Goal: Task Accomplishment & Management: Manage account settings

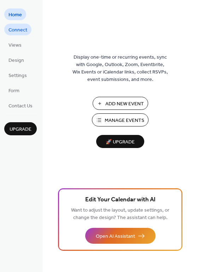
click at [11, 31] on span "Connect" at bounding box center [17, 29] width 19 height 7
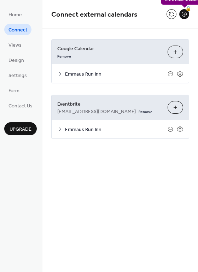
click at [184, 16] on div "🔒" at bounding box center [184, 14] width 10 height 10
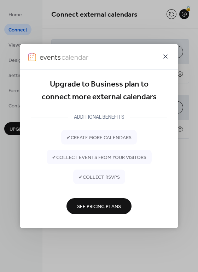
click at [166, 57] on icon at bounding box center [165, 56] width 4 height 4
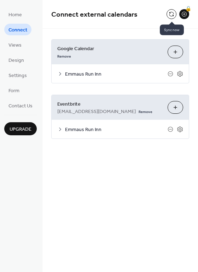
click at [172, 13] on button at bounding box center [171, 14] width 10 height 10
click at [61, 72] on icon at bounding box center [60, 74] width 6 height 6
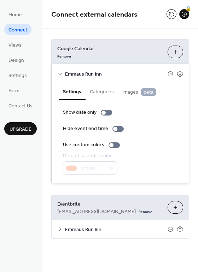
click at [107, 92] on button "Categories" at bounding box center [101, 91] width 32 height 16
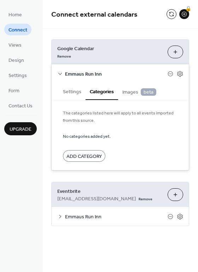
click at [65, 96] on button "Settings" at bounding box center [72, 91] width 27 height 16
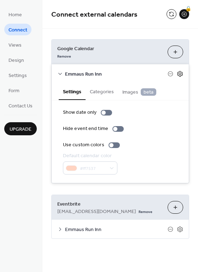
click at [180, 76] on icon at bounding box center [179, 74] width 6 height 6
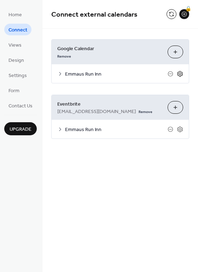
click at [180, 74] on icon at bounding box center [179, 74] width 6 height 6
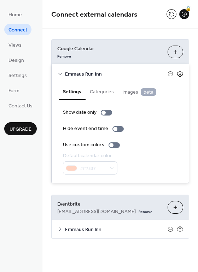
click at [180, 74] on icon at bounding box center [179, 74] width 6 height 6
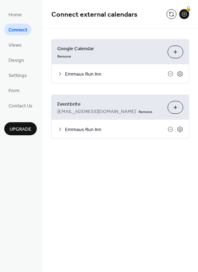
click at [173, 74] on div at bounding box center [175, 74] width 16 height 6
click at [169, 74] on icon at bounding box center [170, 74] width 6 height 6
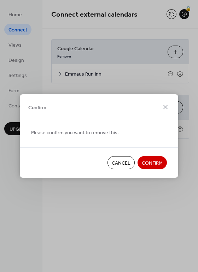
click at [155, 162] on span "Confirm" at bounding box center [152, 163] width 21 height 7
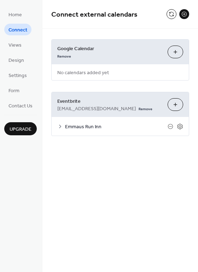
click at [155, 162] on div "**********" at bounding box center [119, 136] width 155 height 272
click at [62, 57] on link "Remove" at bounding box center [64, 55] width 14 height 7
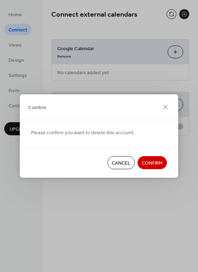
click at [159, 166] on span "Confirm" at bounding box center [152, 163] width 21 height 7
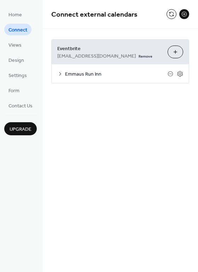
click at [185, 12] on button at bounding box center [184, 14] width 10 height 10
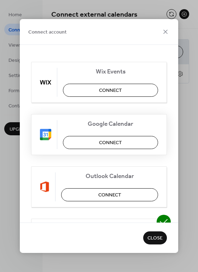
click at [111, 146] on span "Connect" at bounding box center [110, 142] width 23 height 7
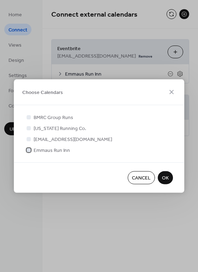
click at [30, 151] on div at bounding box center [28, 150] width 4 height 4
click at [166, 175] on span "OK" at bounding box center [165, 177] width 7 height 7
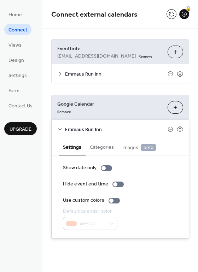
click at [174, 110] on button "Choose Calendars" at bounding box center [175, 107] width 16 height 13
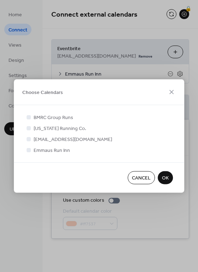
click at [163, 178] on span "OK" at bounding box center [165, 177] width 7 height 7
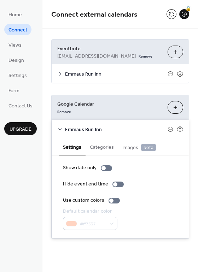
click at [103, 143] on button "Categories" at bounding box center [101, 146] width 32 height 16
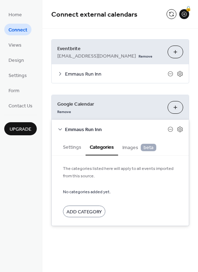
click at [133, 150] on span "Images beta" at bounding box center [139, 148] width 34 height 8
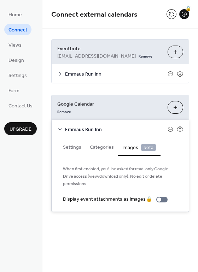
click at [98, 150] on button "Categories" at bounding box center [101, 146] width 32 height 16
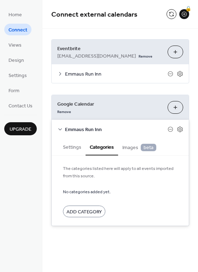
click at [59, 148] on button "Settings" at bounding box center [72, 146] width 27 height 16
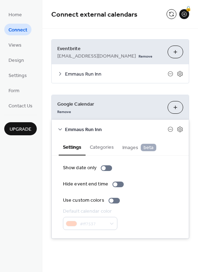
click at [59, 128] on icon at bounding box center [60, 129] width 6 height 6
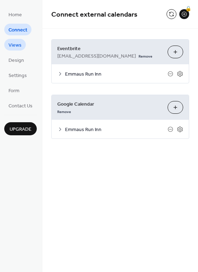
click at [16, 48] on span "Views" at bounding box center [14, 45] width 13 height 7
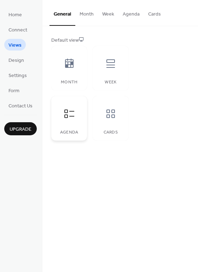
click at [67, 109] on icon at bounding box center [69, 113] width 11 height 11
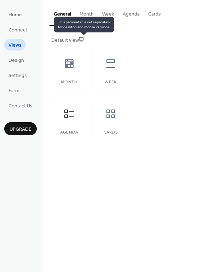
click at [84, 38] on icon at bounding box center [81, 39] width 5 height 5
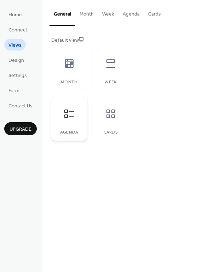
click at [65, 111] on icon at bounding box center [69, 113] width 11 height 11
click at [128, 14] on button "Agenda" at bounding box center [130, 12] width 25 height 25
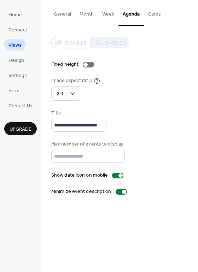
click at [108, 44] on div "Disabled Enabled" at bounding box center [90, 43] width 78 height 12
click at [154, 12] on button "Cards" at bounding box center [154, 12] width 21 height 25
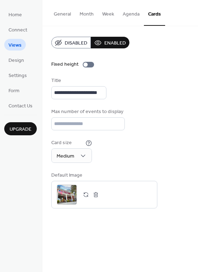
click at [70, 12] on button "General" at bounding box center [62, 12] width 26 height 25
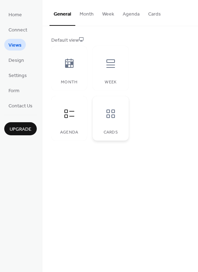
click at [102, 111] on div at bounding box center [110, 113] width 21 height 21
click at [154, 13] on button "Cards" at bounding box center [154, 12] width 21 height 25
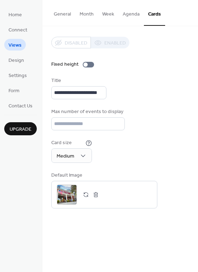
click at [128, 14] on button "Agenda" at bounding box center [130, 12] width 25 height 25
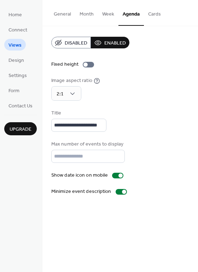
click at [107, 18] on button "Week" at bounding box center [108, 12] width 20 height 25
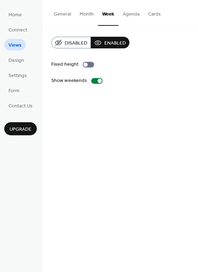
click at [92, 21] on button "Month" at bounding box center [86, 12] width 23 height 25
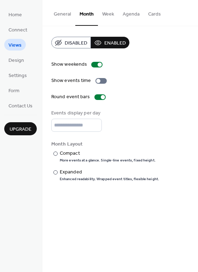
click at [65, 18] on button "General" at bounding box center [62, 12] width 26 height 25
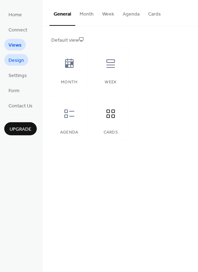
click at [16, 63] on span "Design" at bounding box center [16, 60] width 16 height 7
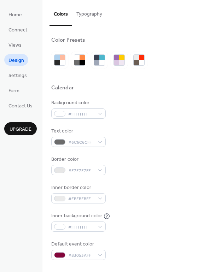
click at [101, 13] on button "Typography" at bounding box center [89, 12] width 34 height 25
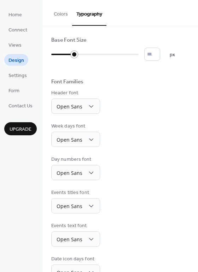
type input "*"
drag, startPoint x: 53, startPoint y: 54, endPoint x: 64, endPoint y: 54, distance: 11.3
click at [64, 54] on div at bounding box center [63, 54] width 7 height 7
click at [157, 113] on div "Header font Open Sans" at bounding box center [120, 101] width 138 height 24
click at [62, 15] on button "Colors" at bounding box center [60, 12] width 23 height 25
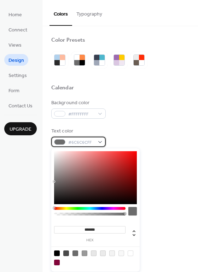
click at [98, 142] on div "#6C6C6CFF" at bounding box center [78, 142] width 54 height 10
click at [57, 261] on div at bounding box center [57, 262] width 6 height 6
type input "*******"
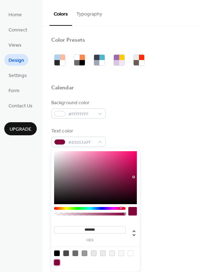
click at [57, 261] on div at bounding box center [57, 262] width 6 height 6
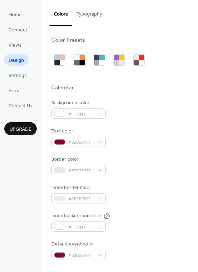
click at [174, 84] on div at bounding box center [120, 76] width 138 height 16
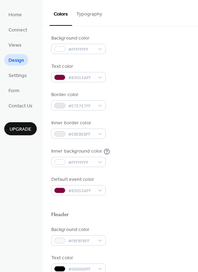
scroll to position [94, 0]
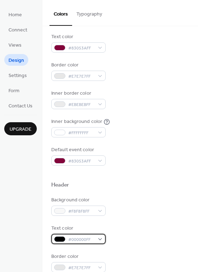
click at [97, 239] on div "#000000FF" at bounding box center [78, 239] width 54 height 10
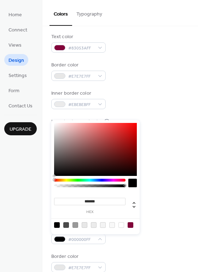
click at [132, 225] on div at bounding box center [130, 225] width 6 height 6
type input "*******"
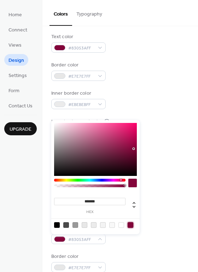
click at [158, 202] on div "Background color #F8F8F8FF" at bounding box center [120, 205] width 138 height 19
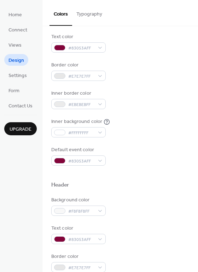
click at [158, 202] on div "Background color #F8F8F8FF" at bounding box center [120, 205] width 138 height 19
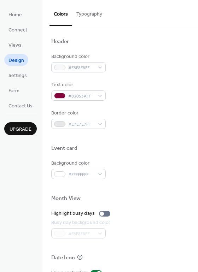
scroll to position [302, 0]
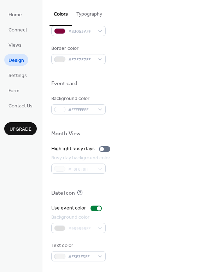
click at [139, 193] on div "Date Icon" at bounding box center [120, 193] width 138 height 9
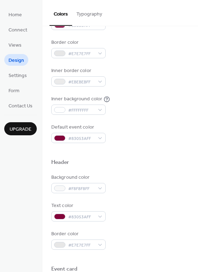
scroll to position [0, 0]
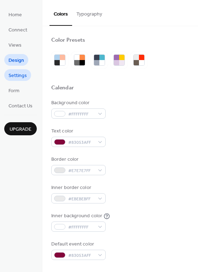
click at [19, 76] on span "Settings" at bounding box center [17, 75] width 18 height 7
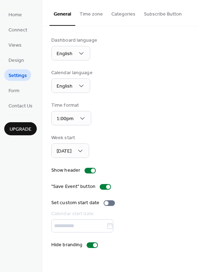
click at [127, 10] on button "Categories" at bounding box center [123, 12] width 32 height 25
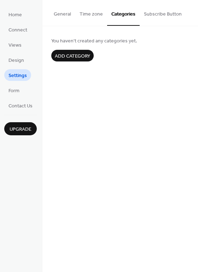
click at [58, 17] on button "General" at bounding box center [62, 12] width 26 height 25
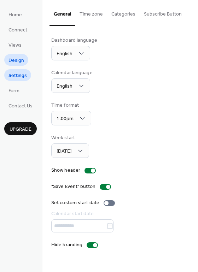
click at [19, 65] on link "Design" at bounding box center [16, 60] width 24 height 12
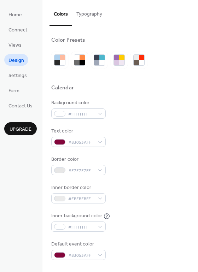
click at [9, 50] on ul "Home Connect Views Design Settings Form Contact Us" at bounding box center [20, 59] width 32 height 103
click at [14, 46] on span "Views" at bounding box center [14, 45] width 13 height 7
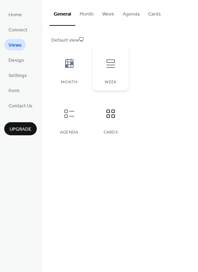
click at [110, 67] on icon at bounding box center [110, 63] width 8 height 8
click at [110, 16] on button "Week" at bounding box center [108, 12] width 20 height 25
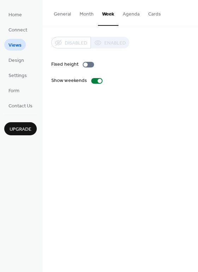
click at [133, 17] on button "Agenda" at bounding box center [130, 12] width 25 height 25
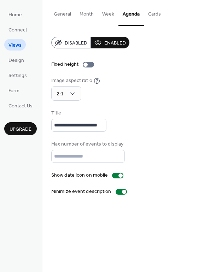
click at [154, 16] on button "Cards" at bounding box center [154, 12] width 21 height 25
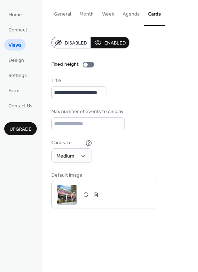
click at [132, 16] on button "Agenda" at bounding box center [130, 12] width 25 height 25
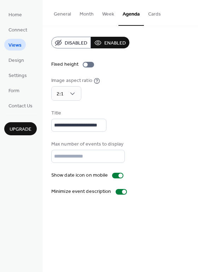
click at [147, 16] on button "Cards" at bounding box center [154, 12] width 21 height 25
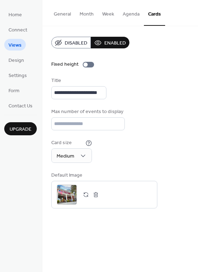
click at [90, 14] on button "Month" at bounding box center [86, 12] width 23 height 25
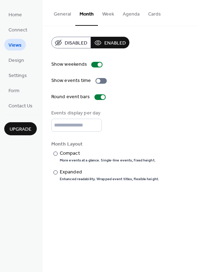
click at [60, 16] on button "General" at bounding box center [62, 12] width 26 height 25
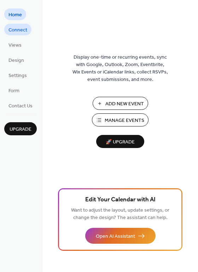
click at [20, 30] on span "Connect" at bounding box center [17, 29] width 19 height 7
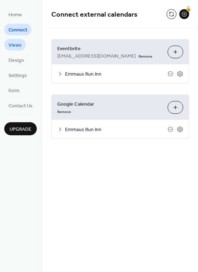
click at [16, 44] on span "Views" at bounding box center [14, 45] width 13 height 7
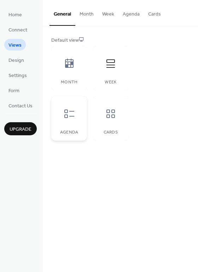
click at [77, 123] on div at bounding box center [69, 113] width 21 height 21
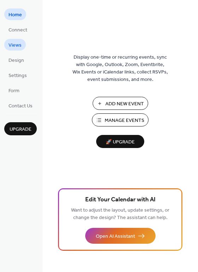
click at [17, 43] on span "Views" at bounding box center [14, 45] width 13 height 7
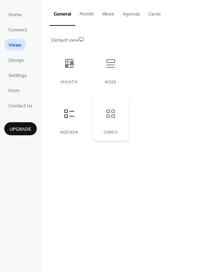
click at [115, 113] on icon at bounding box center [110, 113] width 11 height 11
click at [155, 17] on button "Cards" at bounding box center [154, 12] width 21 height 25
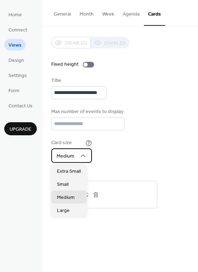
click at [63, 156] on span "Medium" at bounding box center [65, 156] width 18 height 10
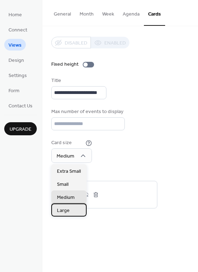
click at [64, 205] on div "Large" at bounding box center [68, 209] width 35 height 13
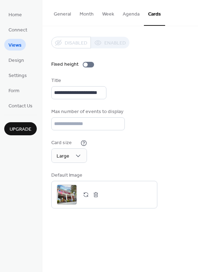
click at [73, 228] on div "**********" at bounding box center [119, 136] width 155 height 272
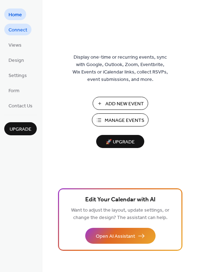
click at [27, 34] on link "Connect" at bounding box center [17, 30] width 27 height 12
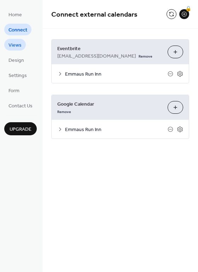
click at [11, 44] on span "Views" at bounding box center [14, 45] width 13 height 7
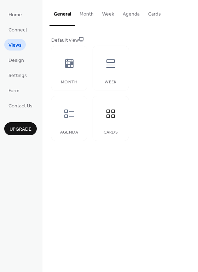
click at [155, 12] on button "Cards" at bounding box center [154, 12] width 21 height 25
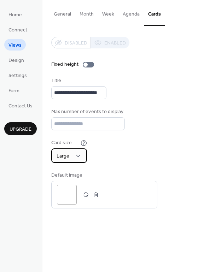
click at [71, 156] on div "Large" at bounding box center [69, 155] width 36 height 14
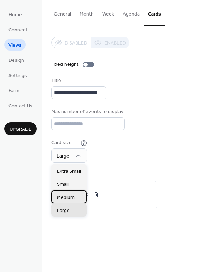
click at [61, 200] on span "Medium" at bounding box center [66, 197] width 18 height 7
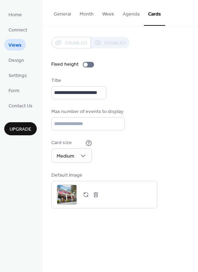
click at [58, 249] on div "**********" at bounding box center [119, 136] width 155 height 272
click at [127, 13] on button "Agenda" at bounding box center [130, 12] width 25 height 25
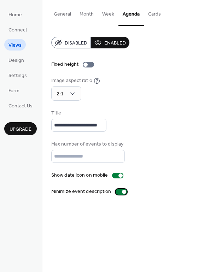
click at [116, 193] on div at bounding box center [120, 192] width 11 height 6
click at [90, 64] on div at bounding box center [88, 65] width 11 height 6
click at [103, 9] on button "Week" at bounding box center [108, 12] width 20 height 25
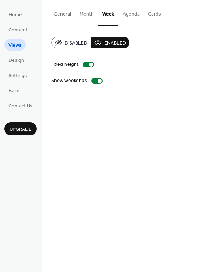
click at [92, 12] on button "Month" at bounding box center [86, 12] width 23 height 25
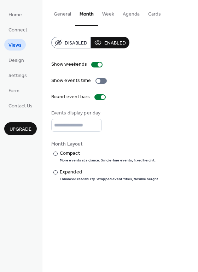
click at [62, 17] on button "General" at bounding box center [62, 12] width 26 height 25
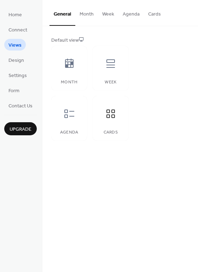
click at [88, 19] on button "Month" at bounding box center [86, 12] width 23 height 25
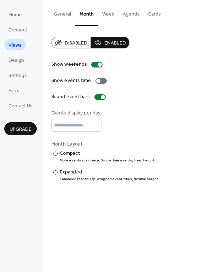
click at [68, 21] on button "General" at bounding box center [62, 12] width 26 height 25
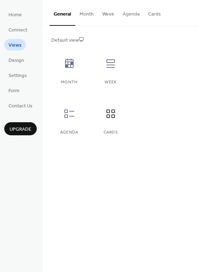
click at [154, 19] on button "Cards" at bounding box center [154, 12] width 21 height 25
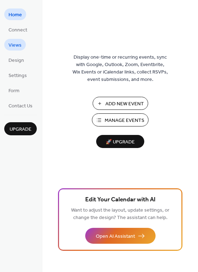
click at [11, 47] on span "Views" at bounding box center [14, 45] width 13 height 7
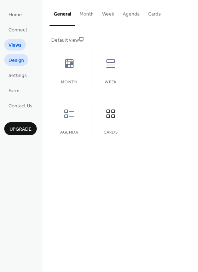
click at [8, 60] on span "Design" at bounding box center [16, 60] width 16 height 7
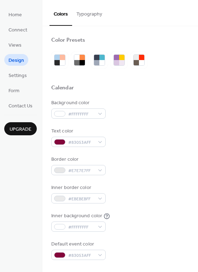
click at [91, 11] on button "Typography" at bounding box center [89, 12] width 34 height 25
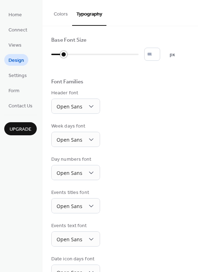
type input "**"
drag, startPoint x: 64, startPoint y: 55, endPoint x: 70, endPoint y: 55, distance: 5.6
click at [70, 55] on div at bounding box center [62, 54] width 23 height 11
click at [128, 85] on div "Font Families" at bounding box center [120, 82] width 138 height 9
click at [62, 16] on button "Colors" at bounding box center [60, 12] width 23 height 25
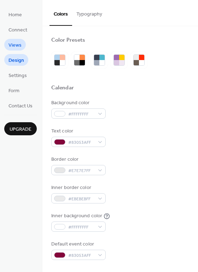
click at [18, 49] on span "Views" at bounding box center [14, 45] width 13 height 7
